Goal: Task Accomplishment & Management: Manage account settings

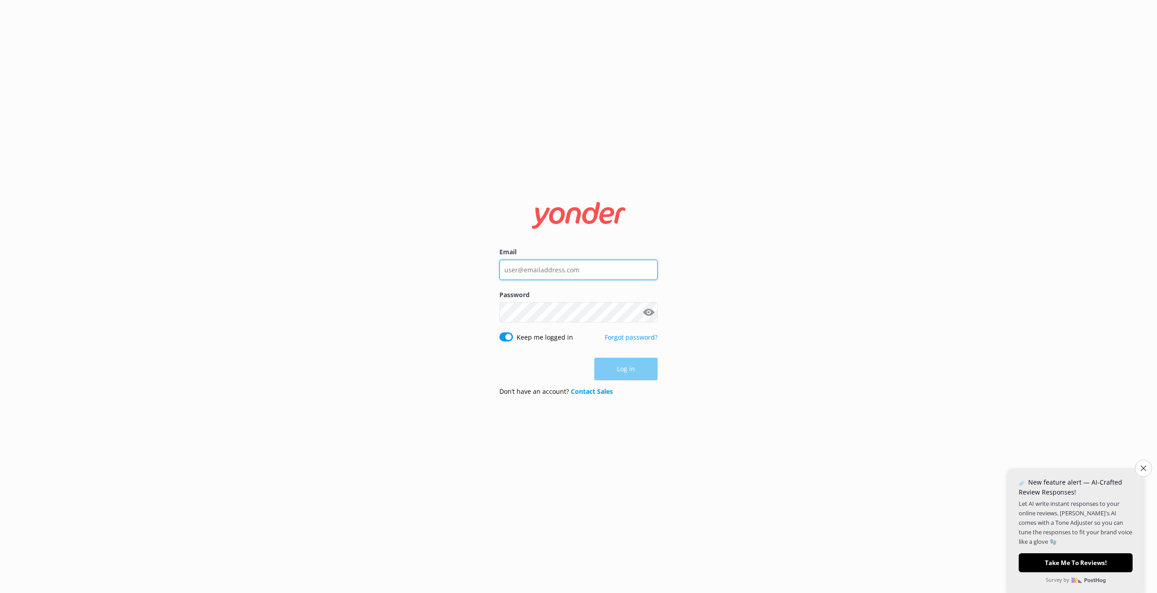
click at [563, 273] on input "Email" at bounding box center [578, 270] width 158 height 20
type input "[EMAIL_ADDRESS][DOMAIN_NAME]"
click at [615, 374] on button "Log in" at bounding box center [625, 369] width 63 height 23
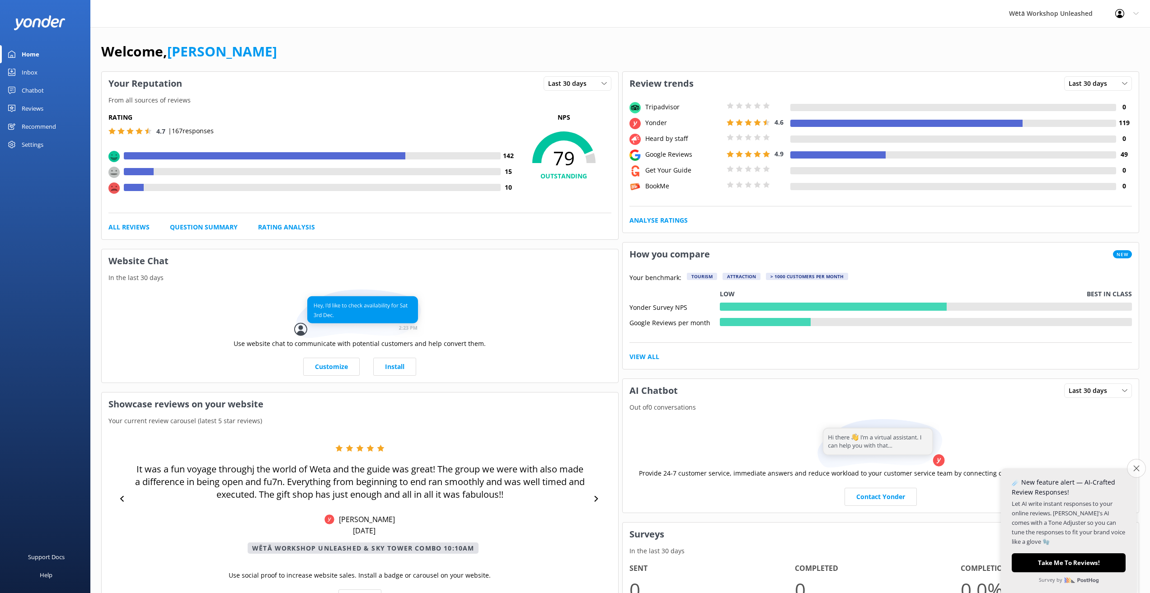
click at [1139, 465] on icon "Close survey" at bounding box center [1136, 468] width 6 height 6
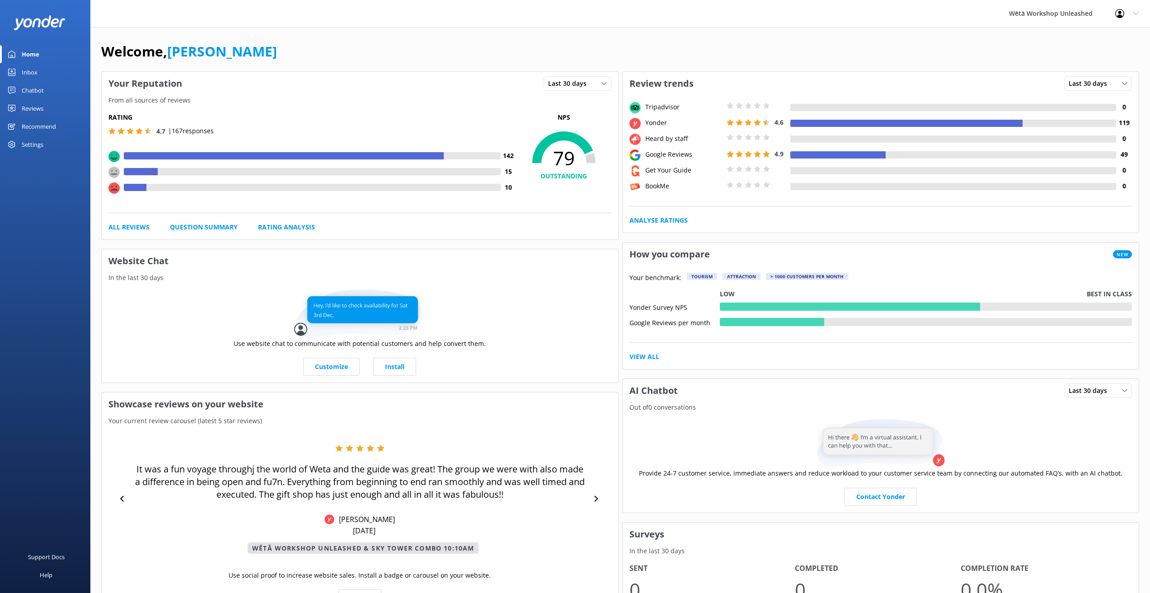
click at [45, 139] on div "Settings" at bounding box center [45, 145] width 90 height 18
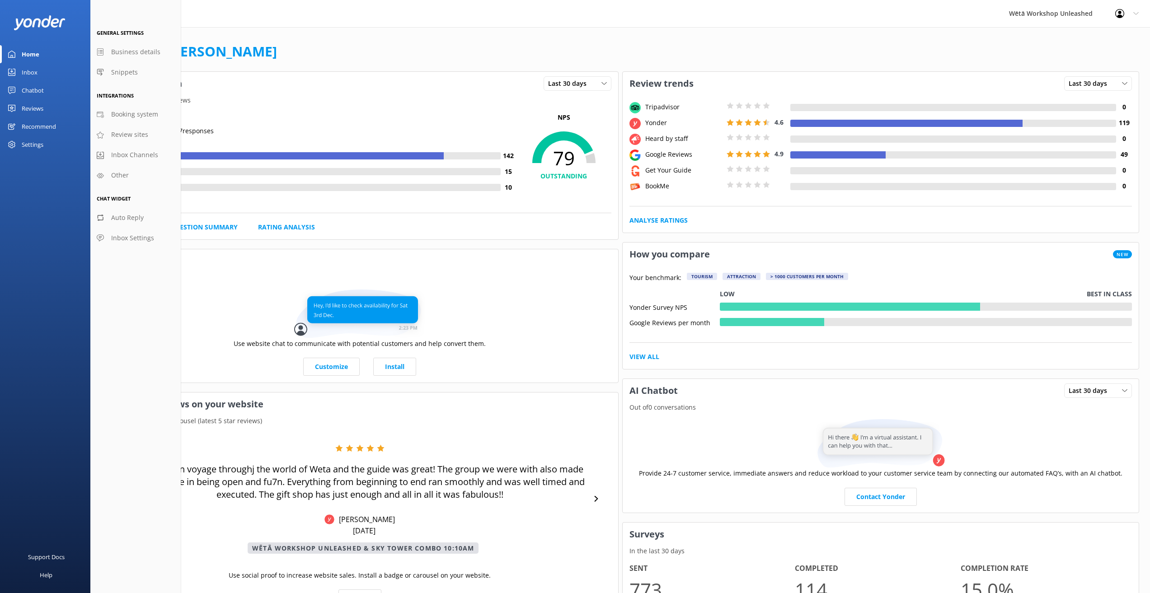
click at [1119, 17] on use at bounding box center [1119, 13] width 9 height 9
click at [1036, 18] on div "Wētā Workshop Unleashed" at bounding box center [1051, 13] width 106 height 27
click at [913, 28] on div "Wētā Workshop Unleashed Profile Settings Logout Home Inbox Chatbot Reviews All …" at bounding box center [575, 430] width 1150 height 807
click at [1073, 43] on link "Profile Settings" at bounding box center [1105, 38] width 90 height 23
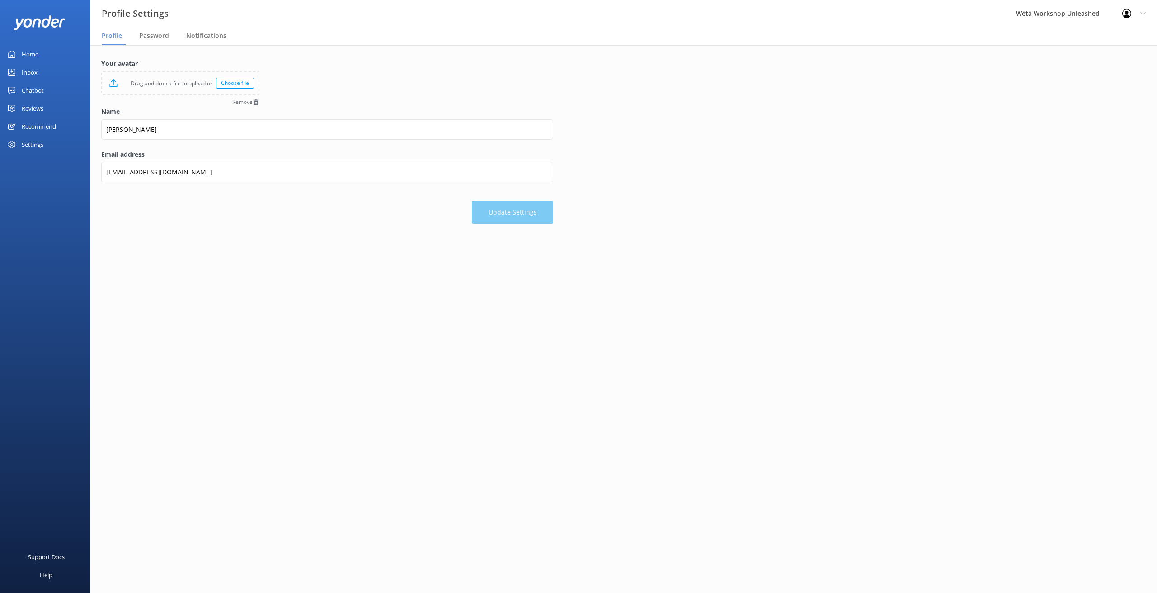
click at [257, 320] on main "Your avatar Drag and drop a file to upload or Choose file Remove Name [PERSON_N…" at bounding box center [623, 319] width 1066 height 548
click at [221, 33] on span "Notifications" at bounding box center [206, 35] width 40 height 9
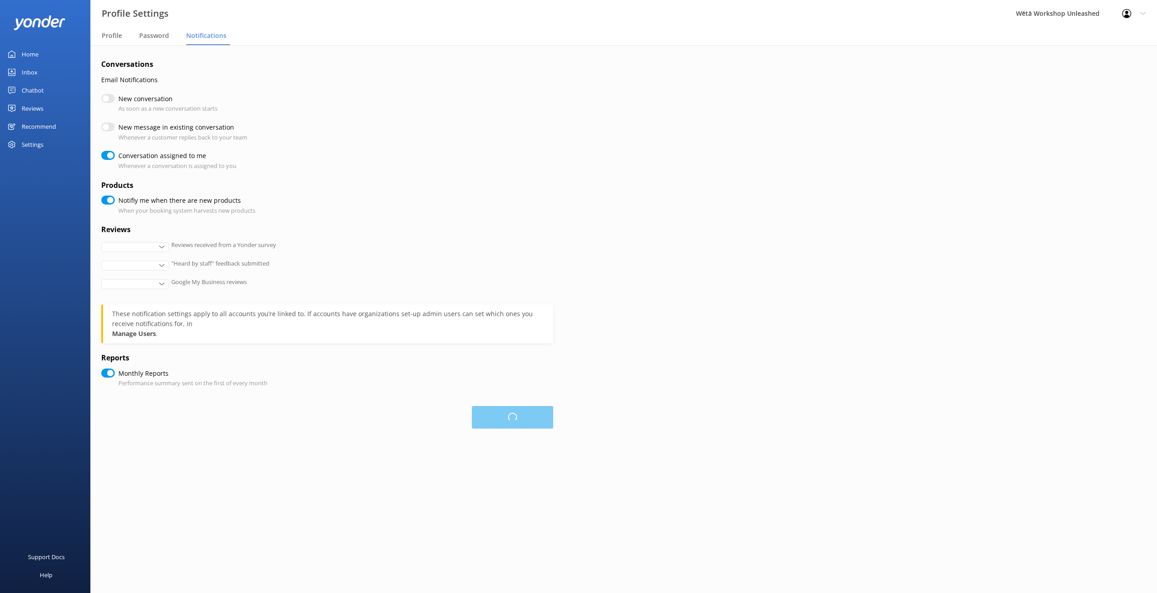
checkbox input "true"
click at [149, 249] on div "All" at bounding box center [134, 248] width 63 height 10
drag, startPoint x: 133, startPoint y: 304, endPoint x: 134, endPoint y: 293, distance: 10.9
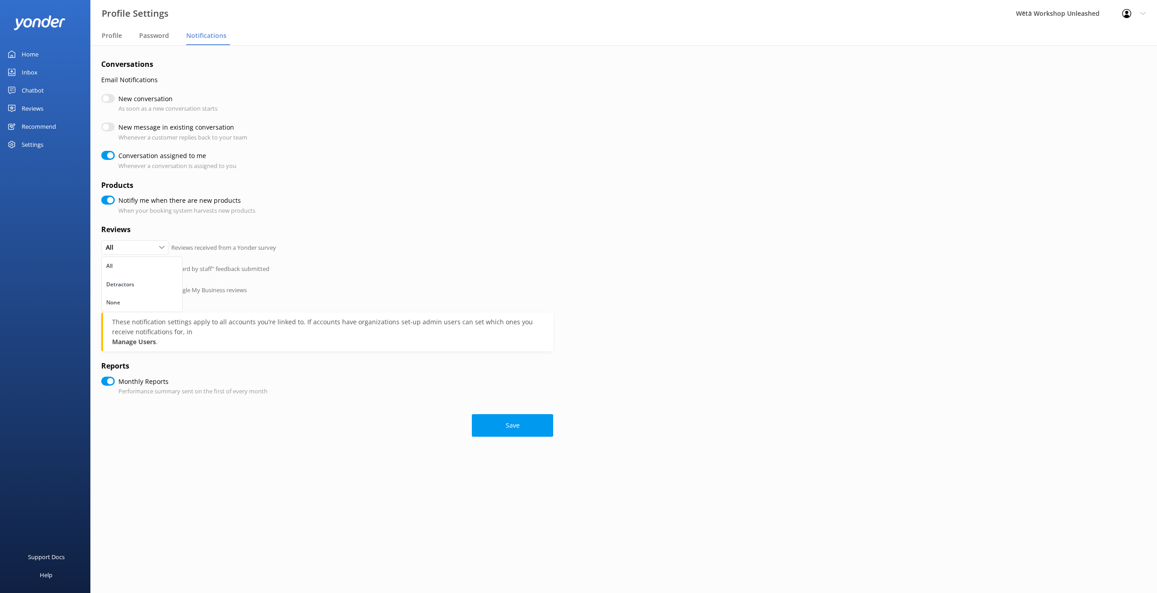
click at [133, 304] on link "None" at bounding box center [142, 303] width 80 height 18
checkbox input "true"
click at [150, 264] on div "All" at bounding box center [134, 269] width 63 height 10
click at [133, 319] on link "None" at bounding box center [142, 324] width 80 height 18
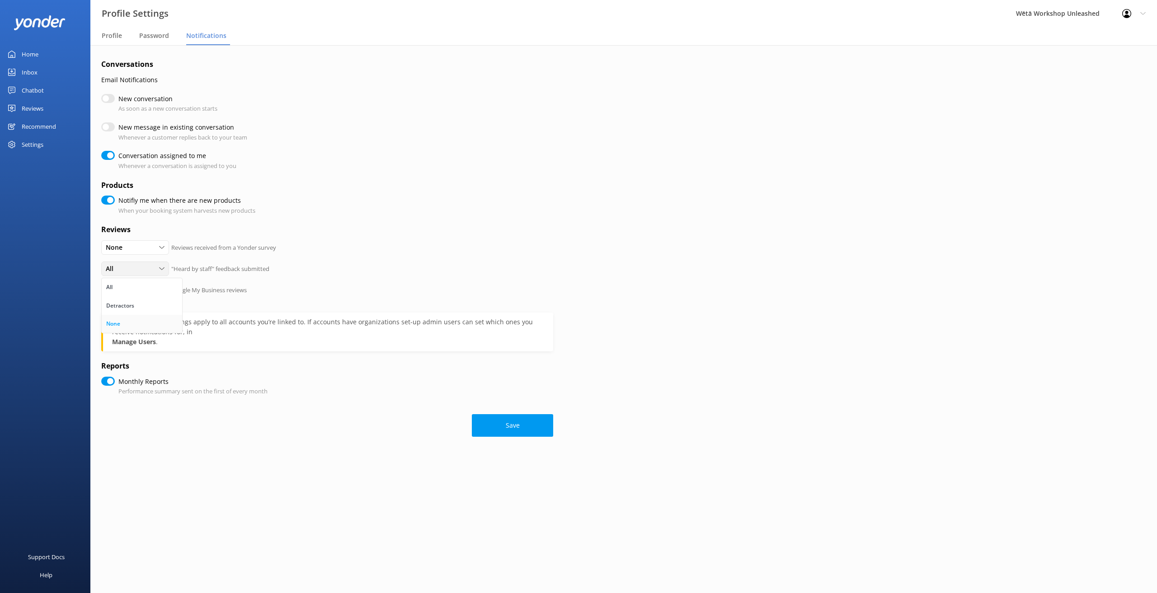
checkbox input "true"
click at [150, 289] on div "All" at bounding box center [134, 290] width 63 height 10
click at [141, 346] on link "None" at bounding box center [142, 345] width 80 height 18
checkbox input "true"
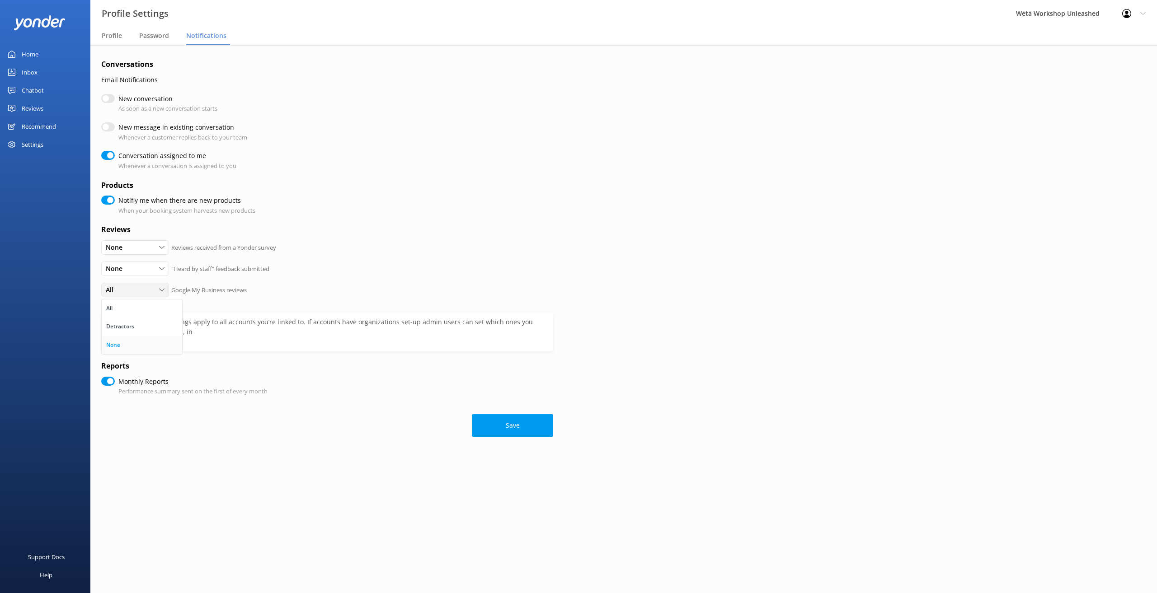
checkbox input "true"
click at [530, 427] on button "Save" at bounding box center [512, 425] width 81 height 23
checkbox input "true"
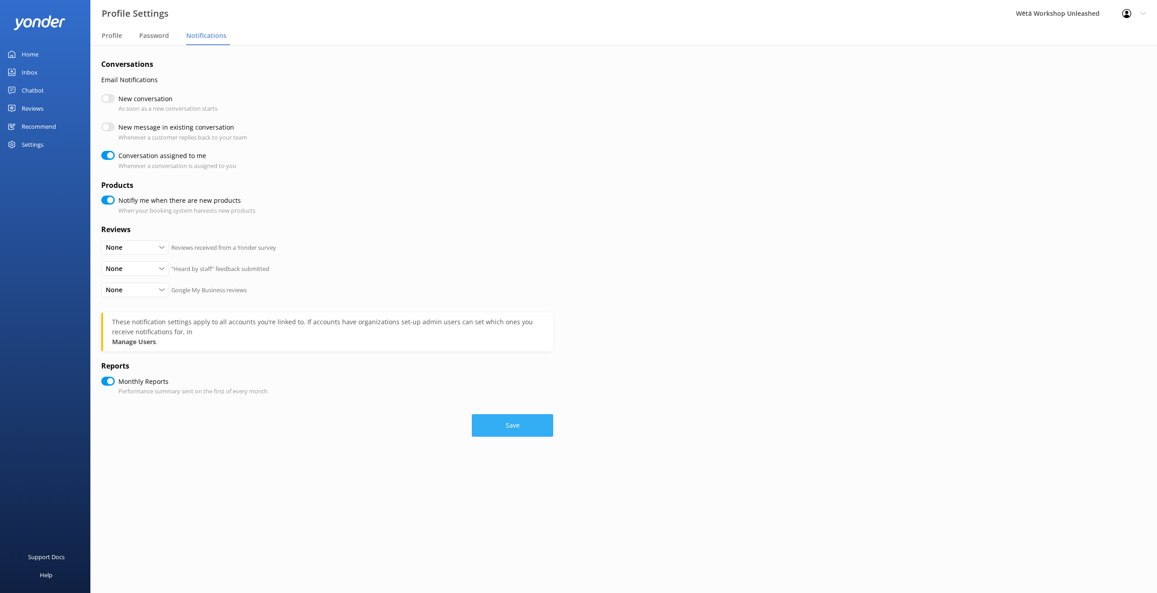
checkbox input "true"
click at [524, 431] on button "Save" at bounding box center [512, 425] width 81 height 23
checkbox input "true"
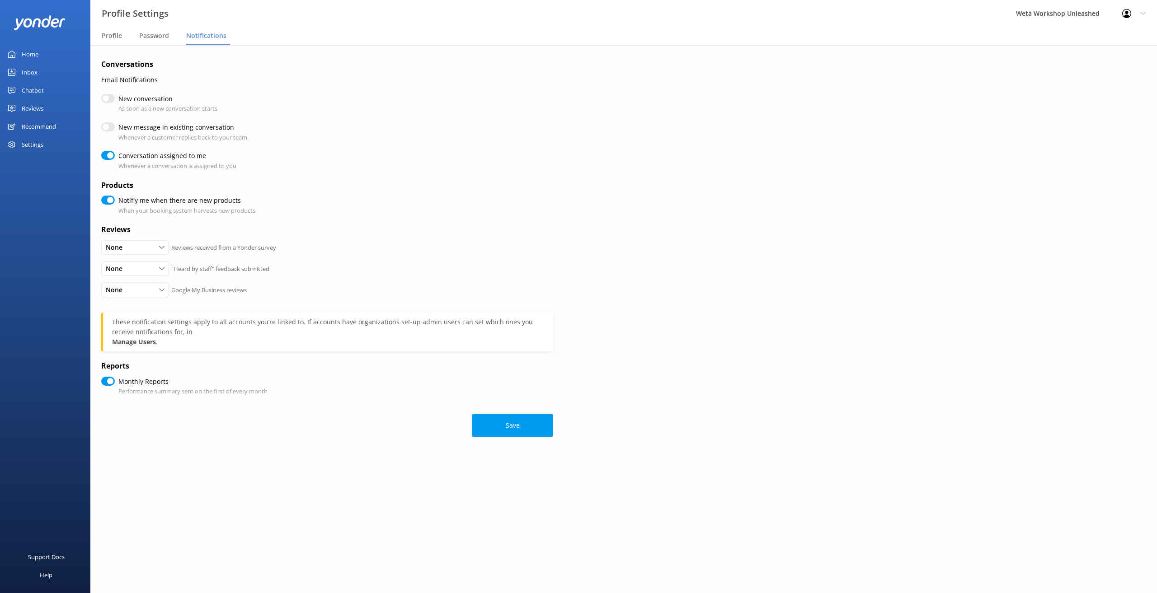
checkbox input "true"
